Goal: Task Accomplishment & Management: Manage account settings

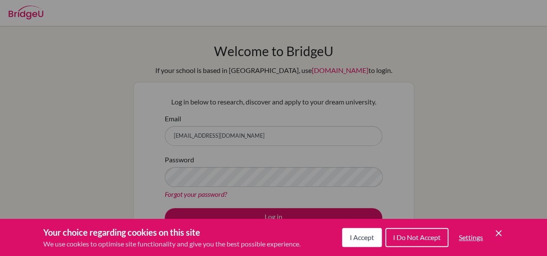
click at [372, 236] on span "I Accept" at bounding box center [362, 238] width 24 height 8
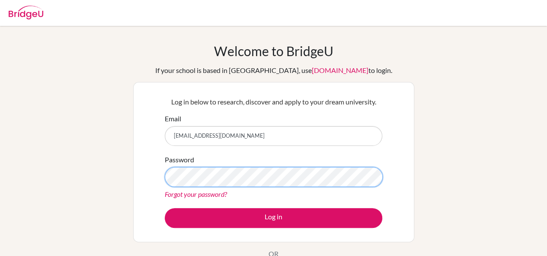
click at [165, 208] on button "Log in" at bounding box center [274, 218] width 218 height 20
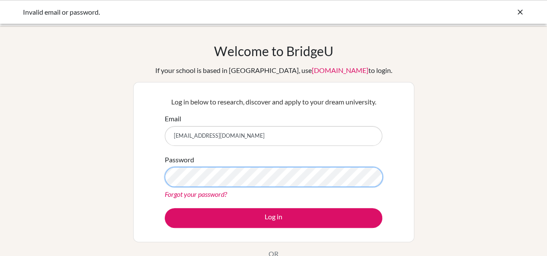
click at [165, 208] on button "Log in" at bounding box center [274, 218] width 218 height 20
